Goal: Task Accomplishment & Management: Manage account settings

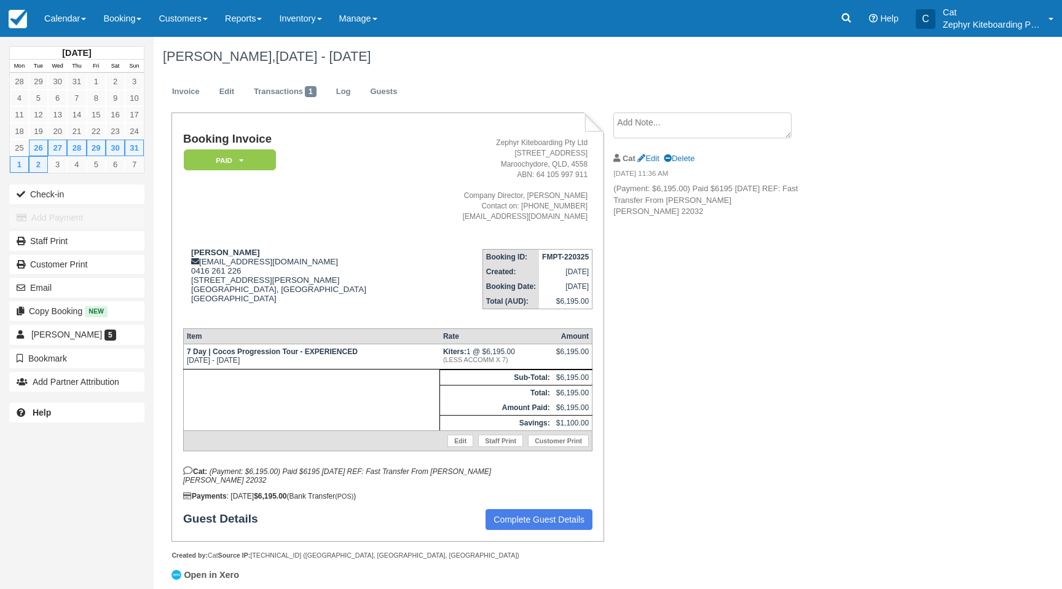
scroll to position [20, 0]
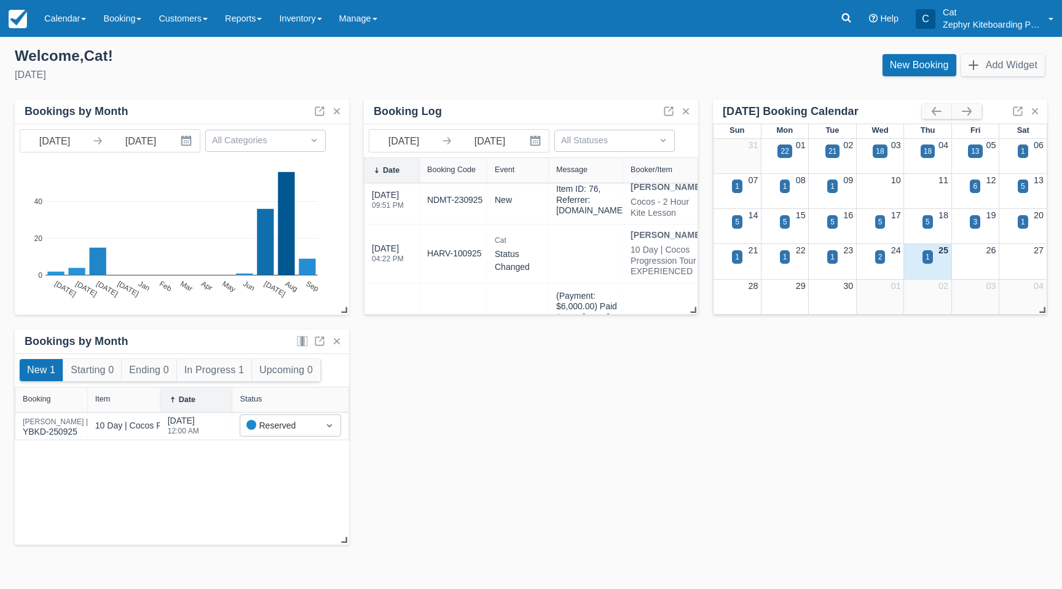
scroll to position [90, 0]
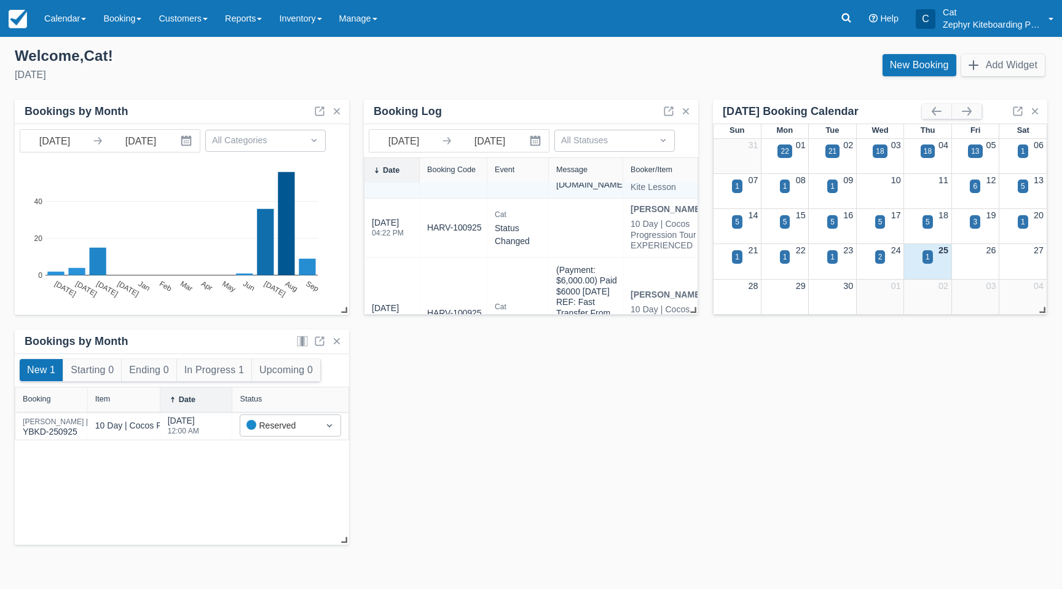
click at [464, 181] on link "NDMT-230925" at bounding box center [454, 174] width 55 height 13
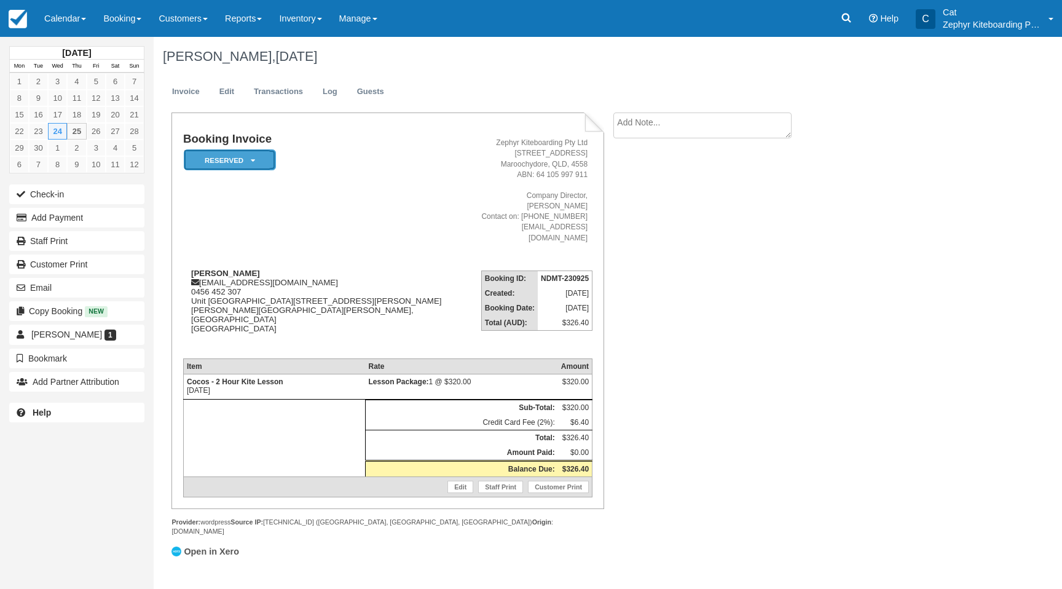
click at [259, 161] on em "Reserved" at bounding box center [230, 160] width 92 height 22
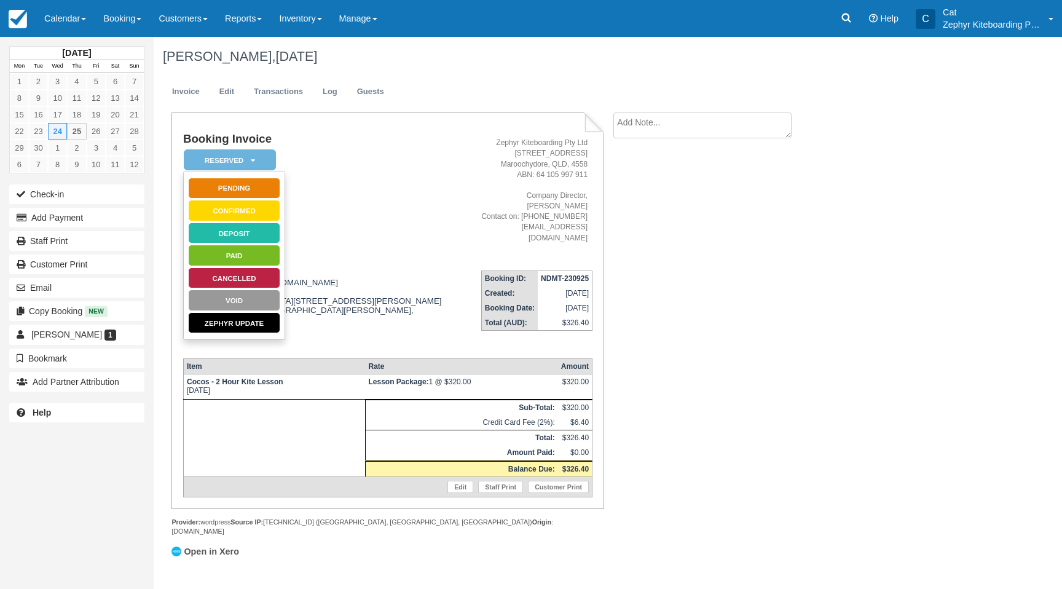
click at [348, 168] on td "Booking Invoice Reserved   Pending Confirmed Deposit Paid Cancelled Void Zephyr…" at bounding box center [324, 196] width 282 height 127
click at [241, 92] on link "Edit" at bounding box center [226, 92] width 33 height 24
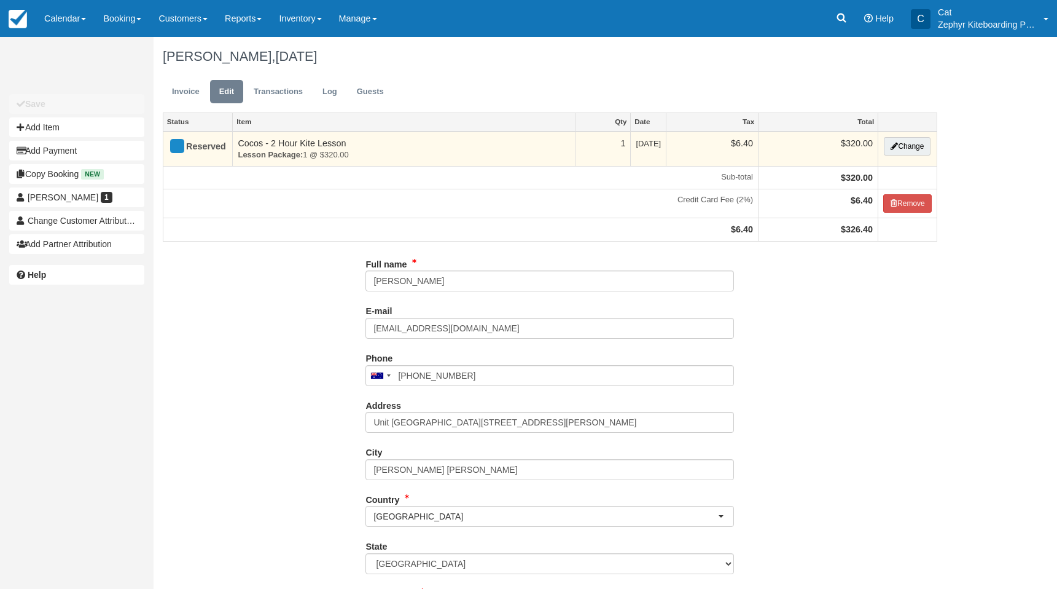
type input "0456 452 307"
click at [915, 145] on button "Change" at bounding box center [907, 146] width 47 height 18
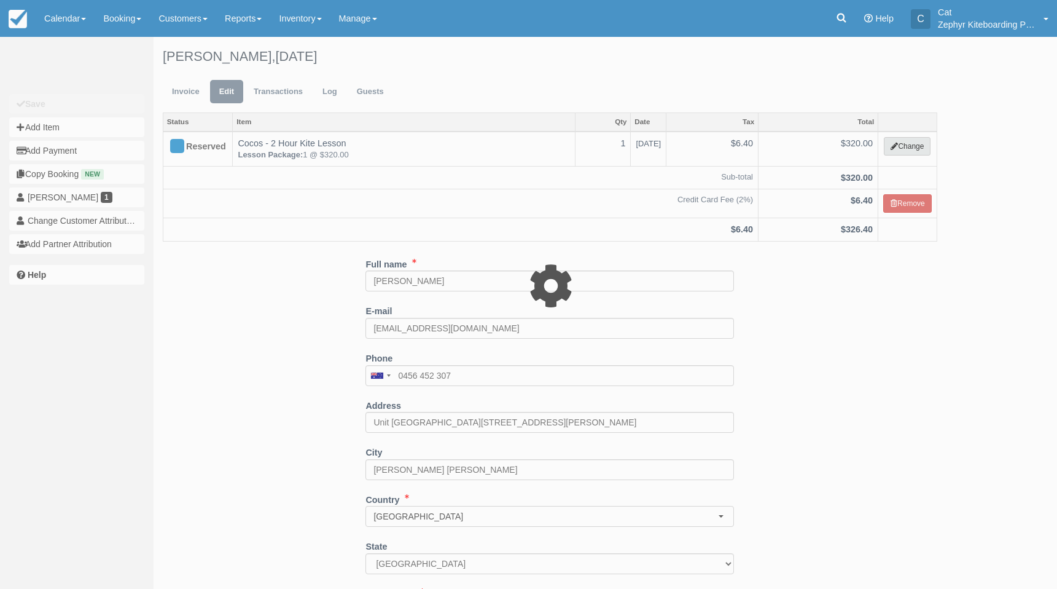
select select "13"
type input "320.00"
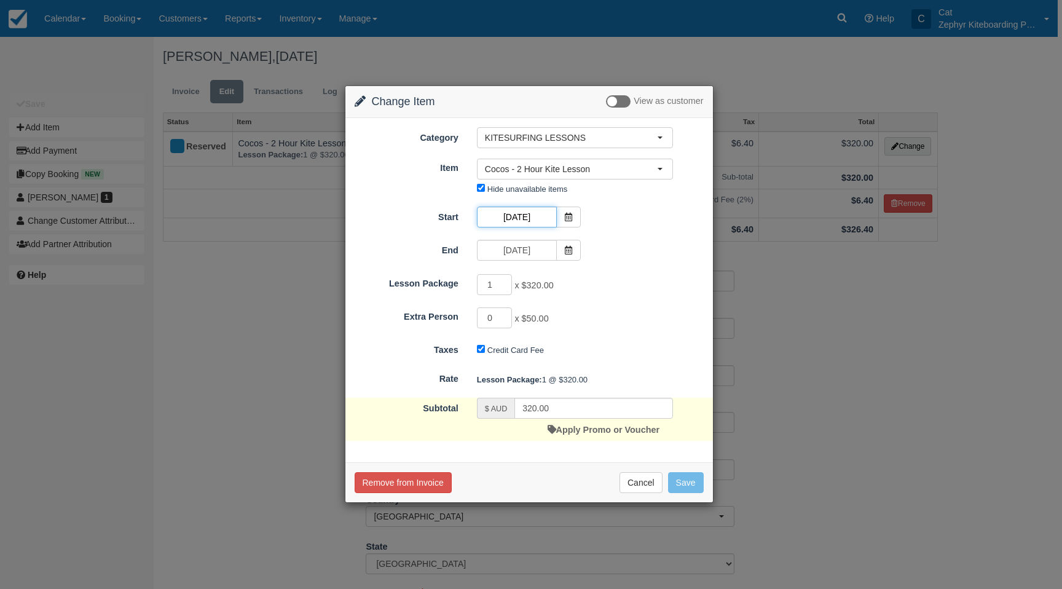
click at [529, 218] on input "[DATE]" at bounding box center [517, 216] width 80 height 21
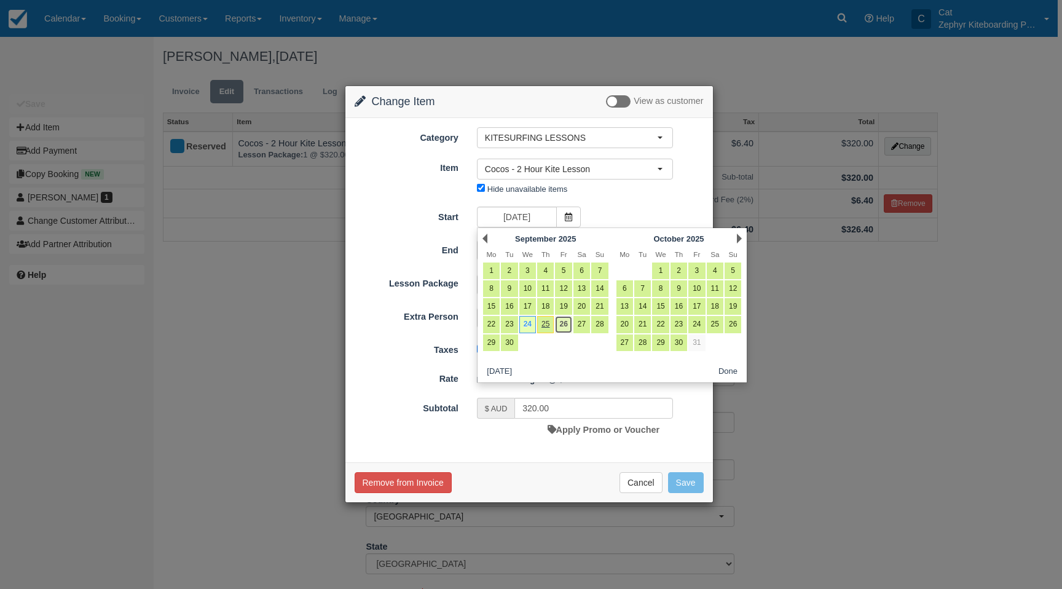
click at [566, 324] on link "26" at bounding box center [563, 324] width 17 height 17
type input "[DATE]"
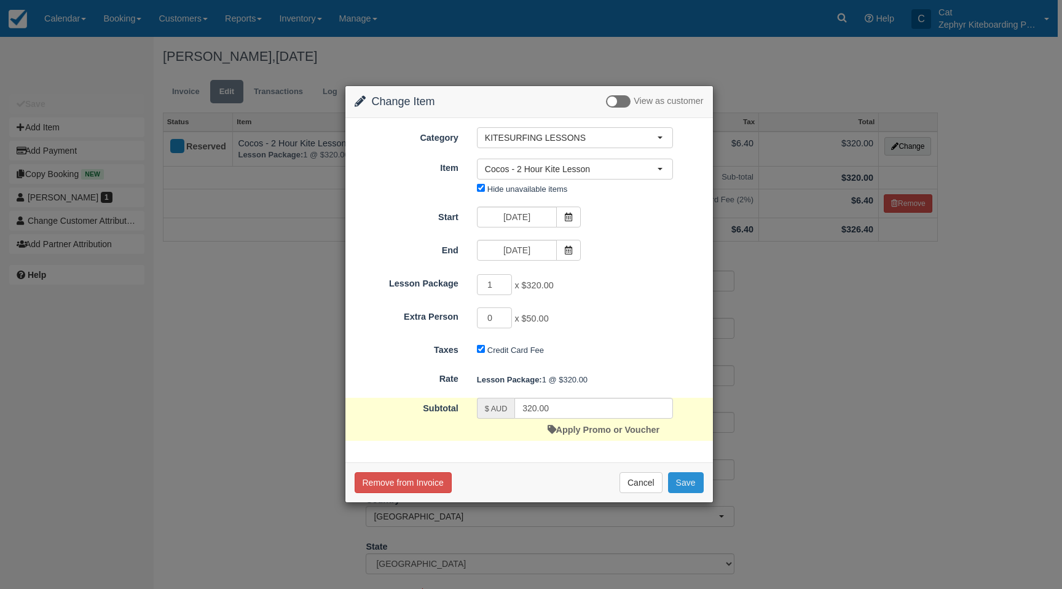
click at [689, 485] on button "Save" at bounding box center [686, 482] width 36 height 21
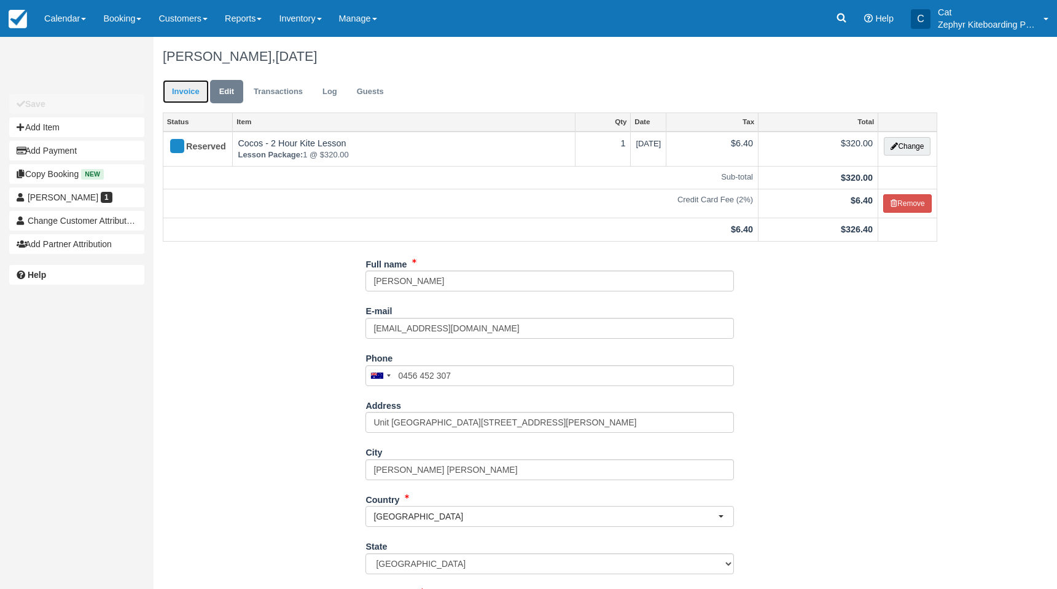
click at [178, 87] on link "Invoice" at bounding box center [186, 92] width 46 height 24
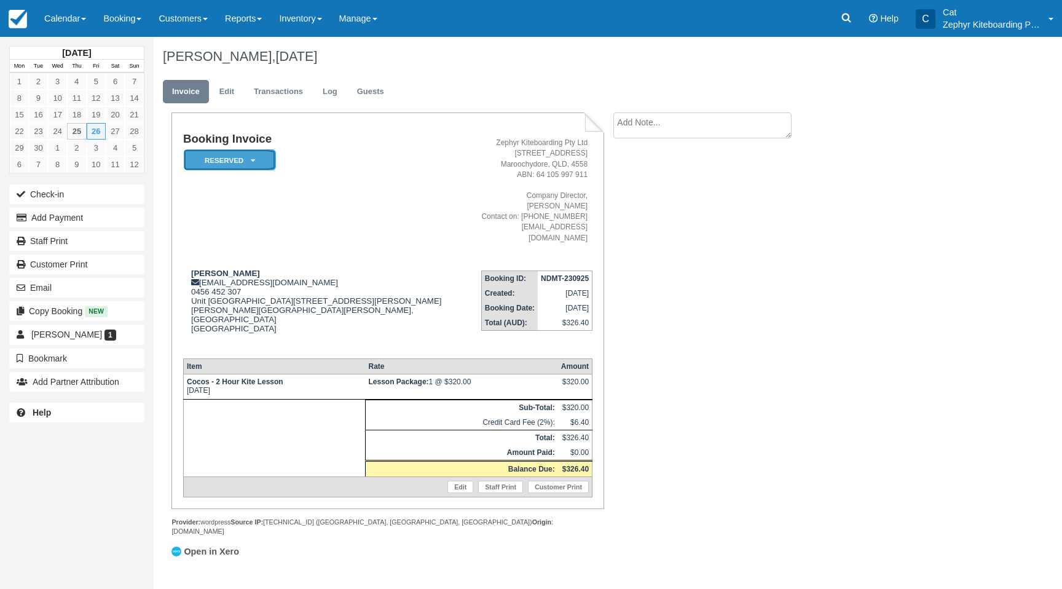
click at [224, 161] on em "Reserved" at bounding box center [230, 160] width 92 height 22
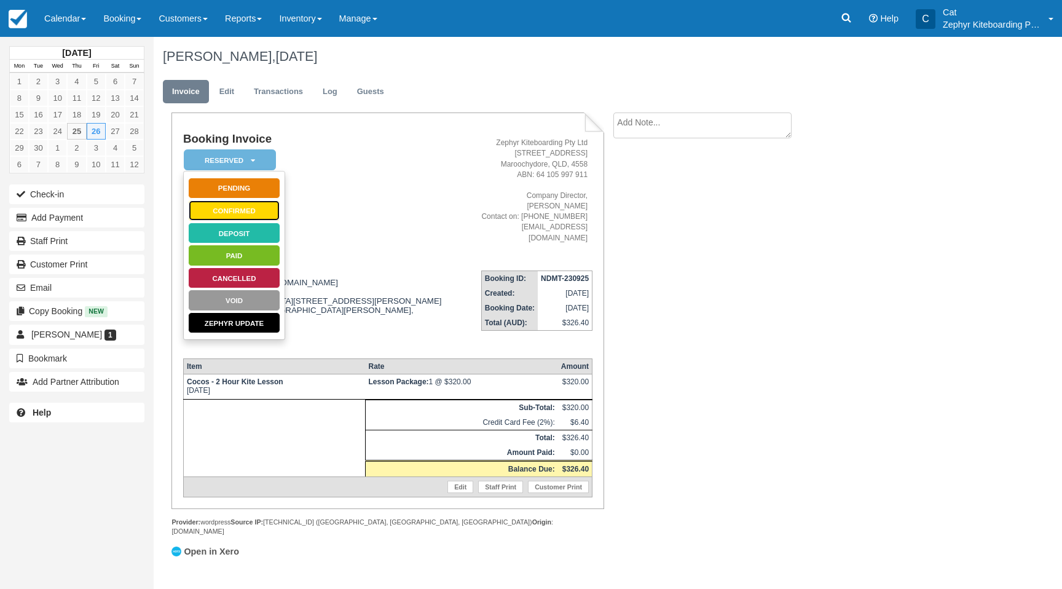
click at [232, 211] on link "Confirmed" at bounding box center [234, 211] width 92 height 22
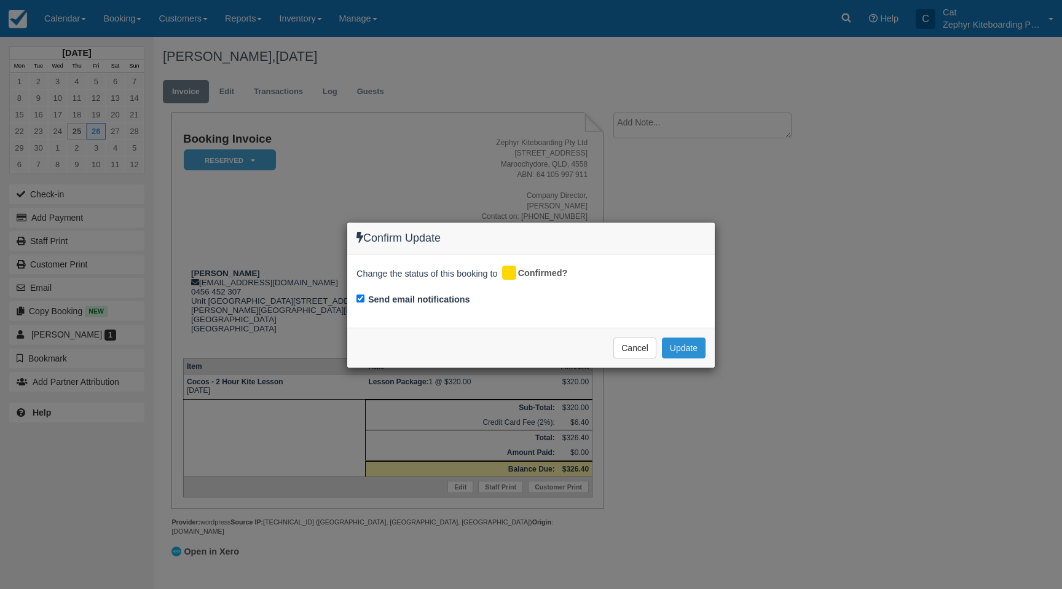
click at [692, 345] on button "Update" at bounding box center [684, 347] width 44 height 21
